Goal: Navigation & Orientation: Find specific page/section

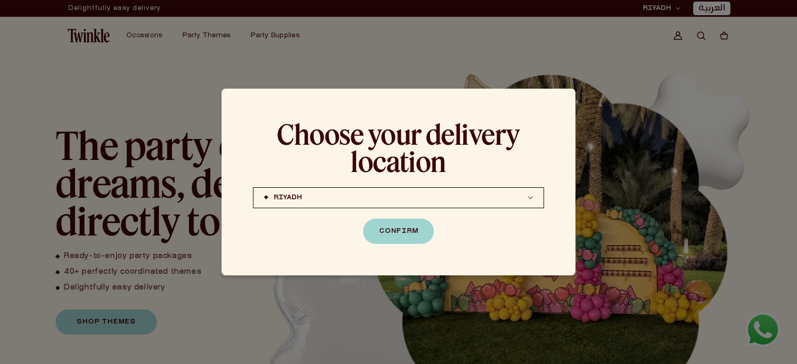
click at [631, 274] on div at bounding box center [398, 182] width 797 height 364
click at [534, 104] on div "Choose your delivery location [PERSON_NAME] (coming soon) [GEOGRAPHIC_DATA] (co…" at bounding box center [399, 182] width 354 height 187
click at [415, 230] on button "Confirm" at bounding box center [398, 231] width 71 height 25
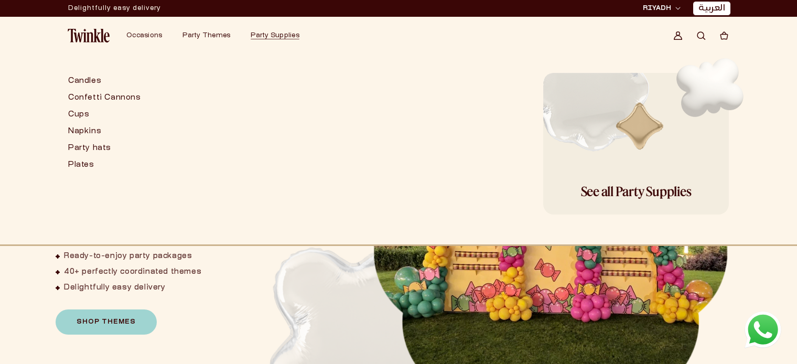
click at [664, 9] on span "RIYADH" at bounding box center [657, 8] width 28 height 9
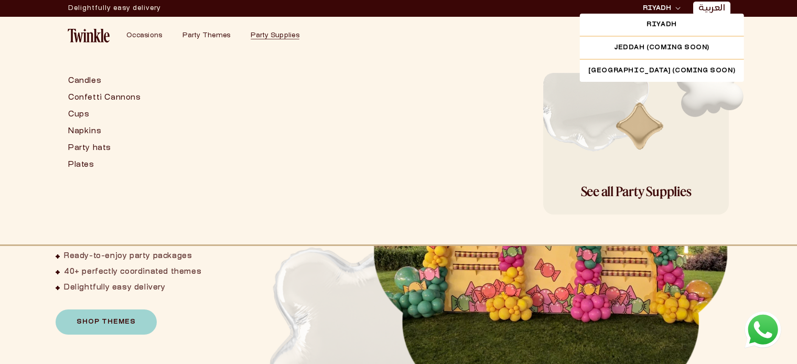
click at [518, 52] on header "Deliver to RIYADH JEDDAH (coming soon) DOHA (coming soon) RIYADH JEDDAH (coming…" at bounding box center [398, 36] width 755 height 38
